Goal: Transaction & Acquisition: Purchase product/service

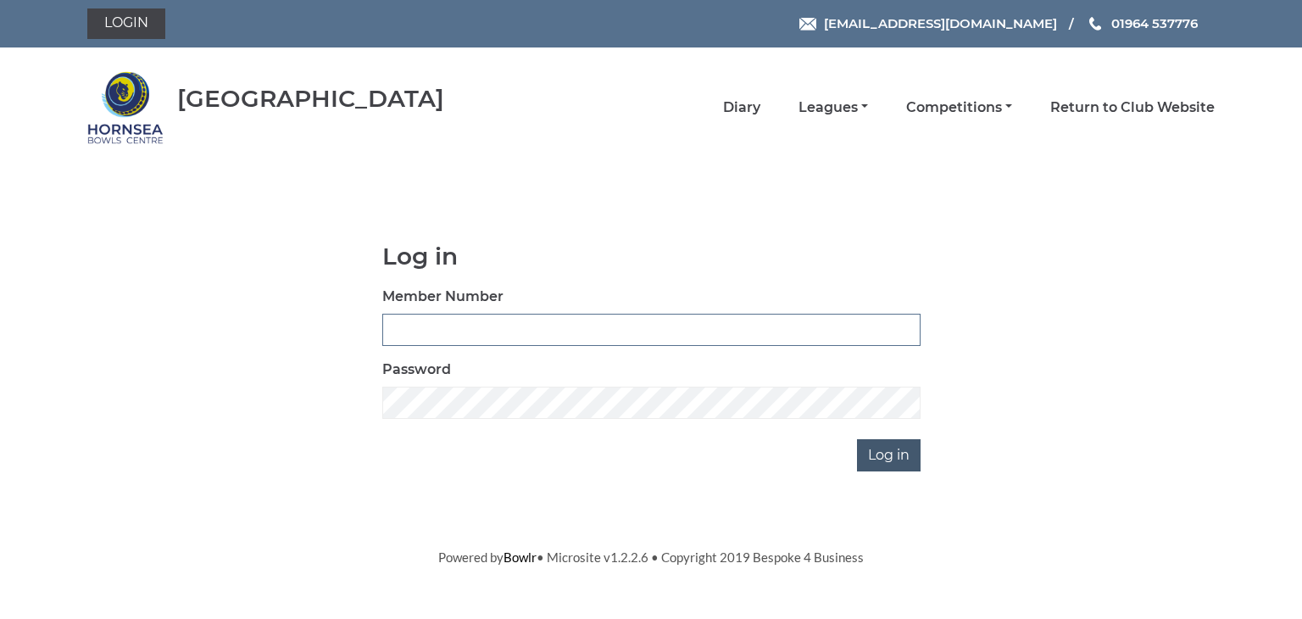
type input "0902"
click at [879, 450] on input "Log in" at bounding box center [889, 455] width 64 height 32
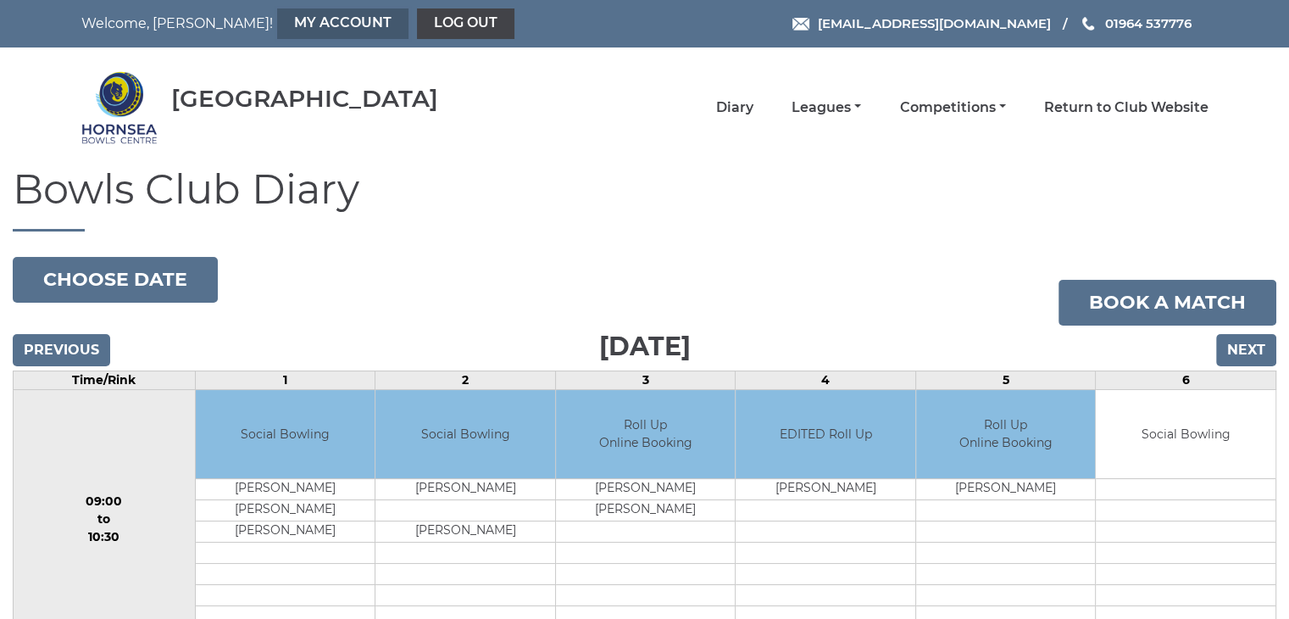
click at [291, 22] on link "My Account" at bounding box center [342, 23] width 131 height 31
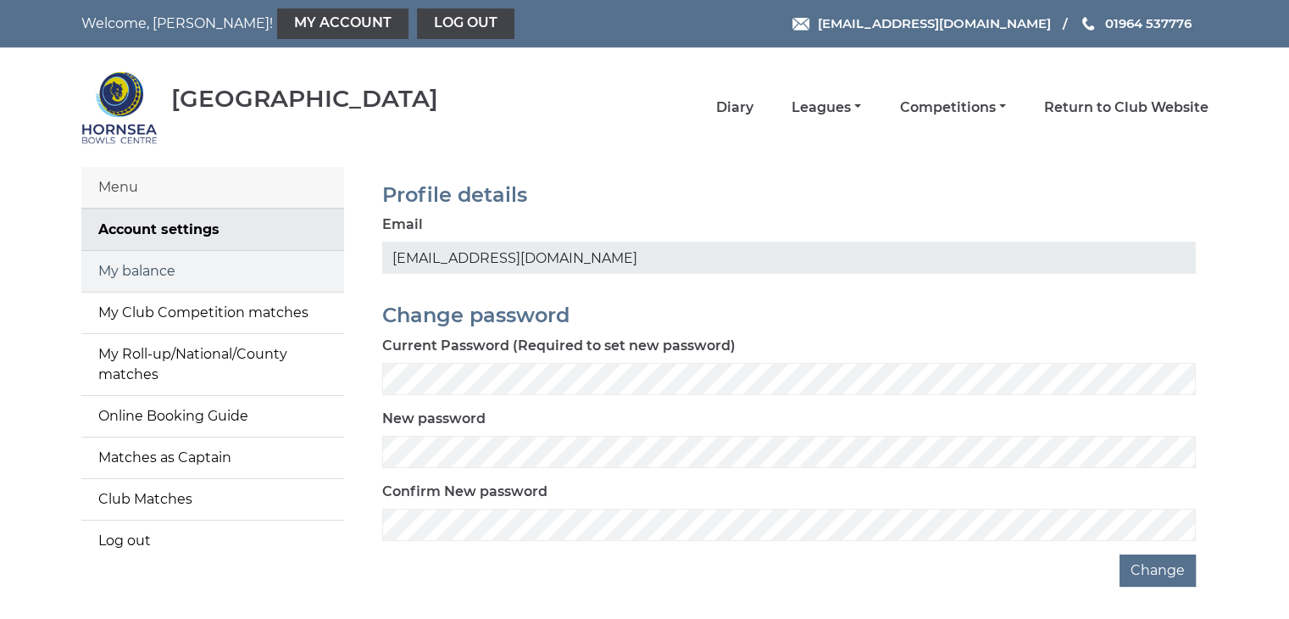
click at [135, 269] on link "My balance" at bounding box center [212, 271] width 263 height 41
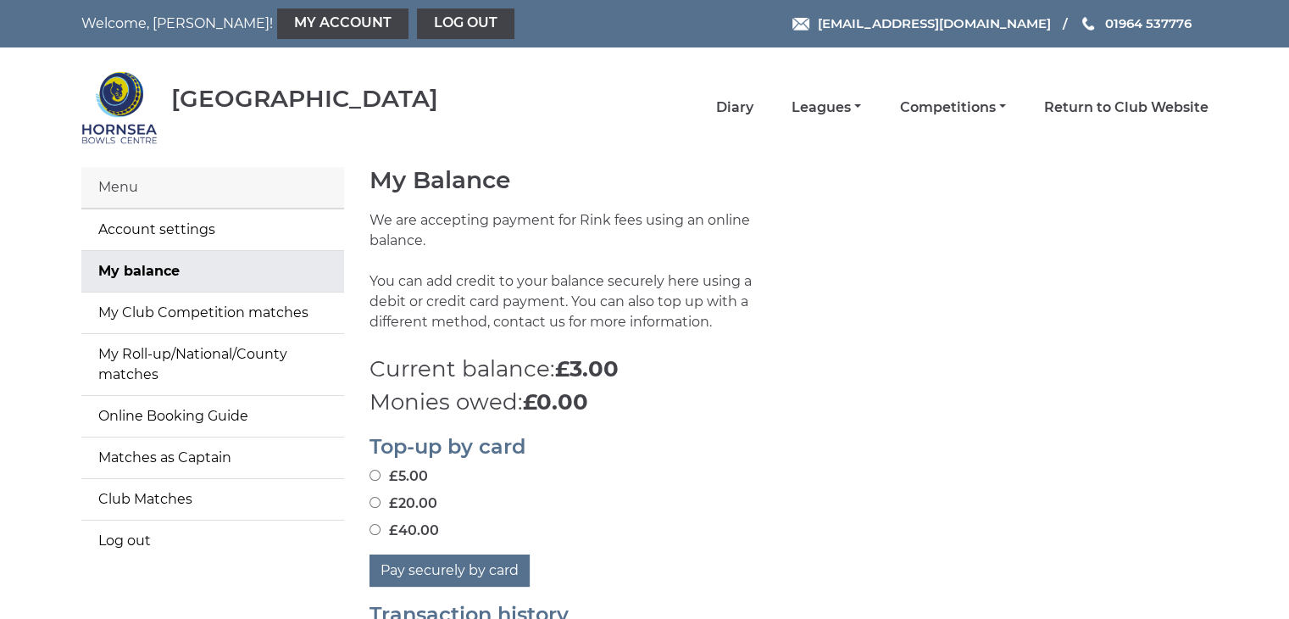
click at [372, 527] on input "£40.00" at bounding box center [375, 529] width 11 height 11
radio input "true"
click at [446, 570] on button "Pay securely by card" at bounding box center [450, 570] width 160 height 32
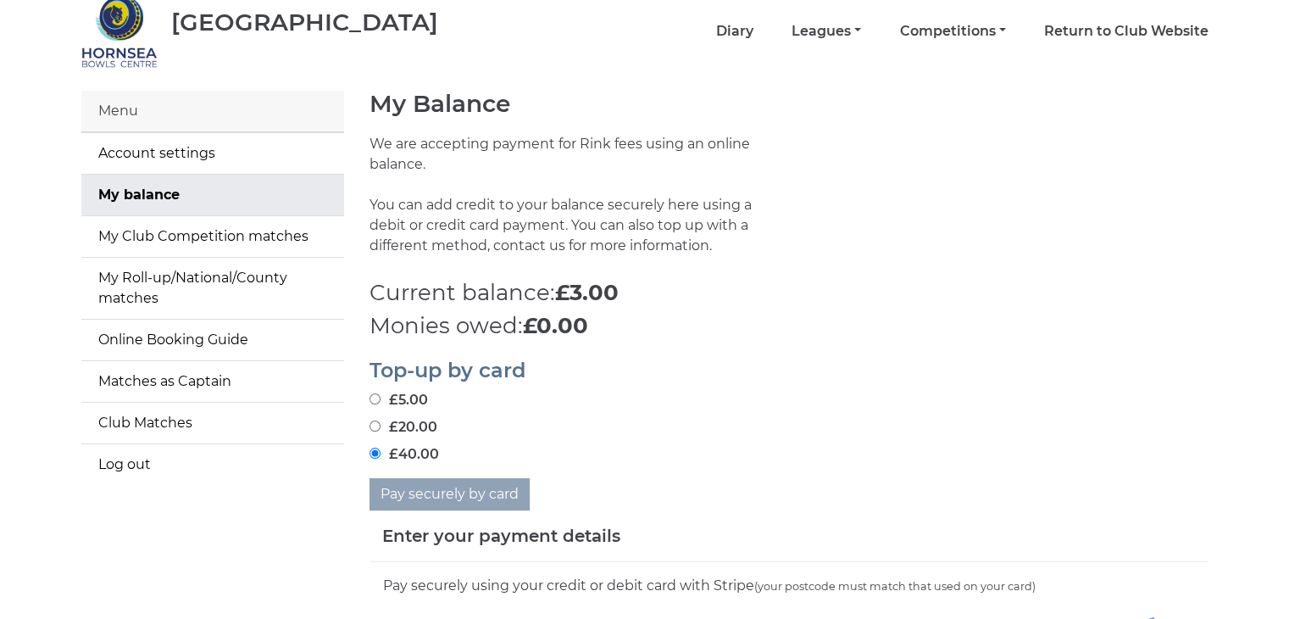
scroll to position [339, 0]
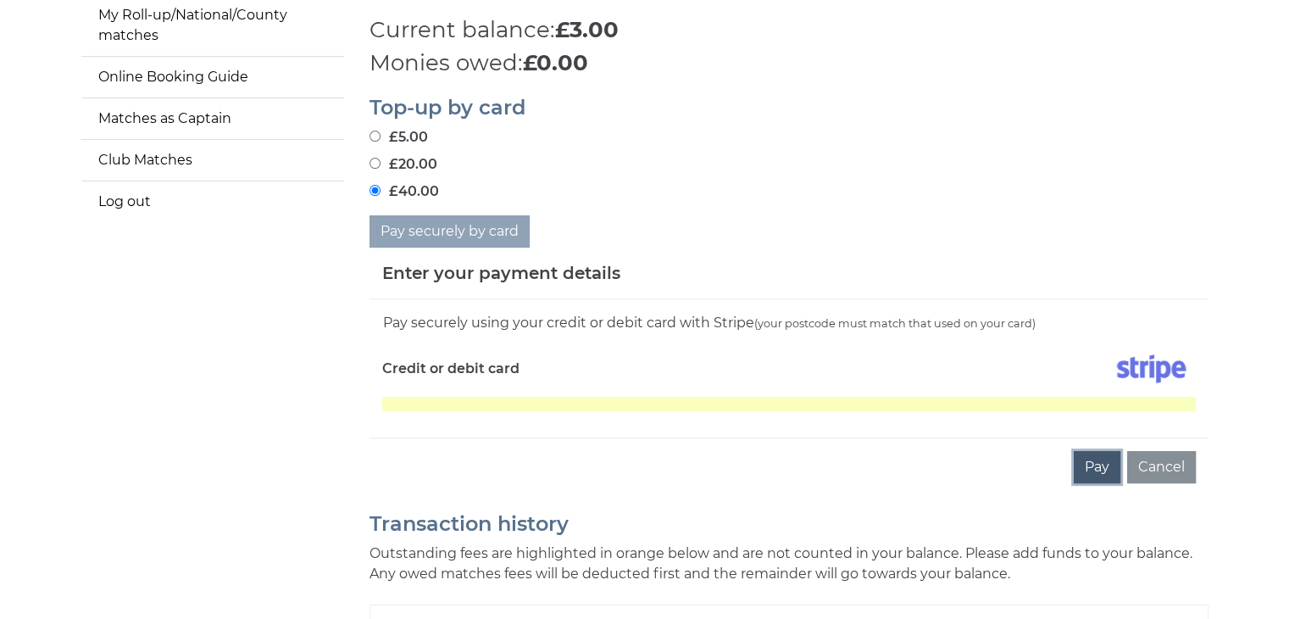
click at [1096, 466] on button "Pay" at bounding box center [1097, 467] width 47 height 32
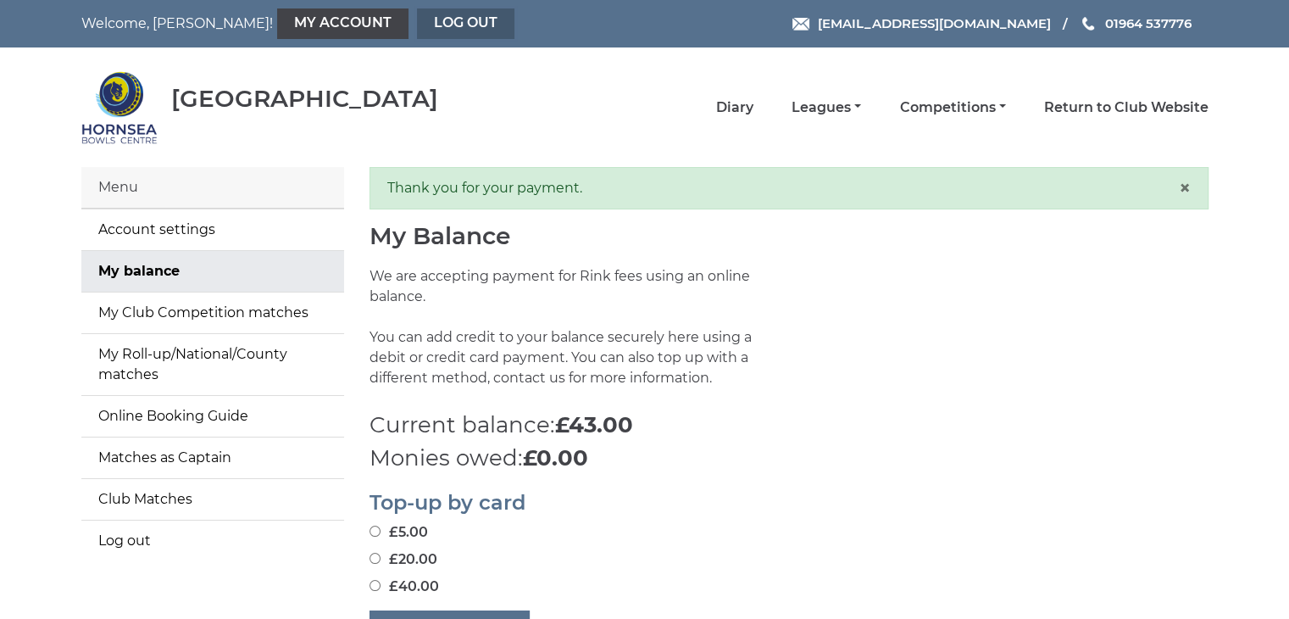
click at [417, 19] on link "Log out" at bounding box center [465, 23] width 97 height 31
